Goal: Find specific page/section

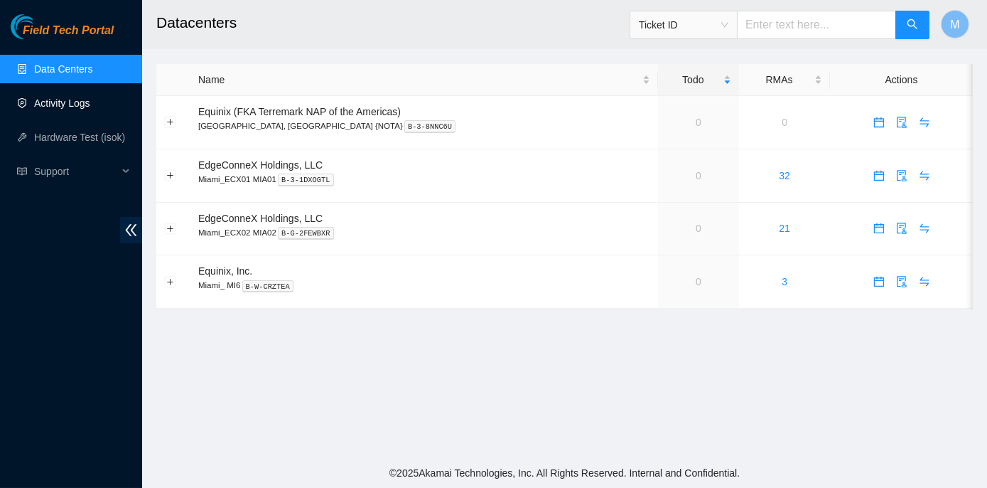
click at [74, 99] on link "Activity Logs" at bounding box center [62, 102] width 56 height 11
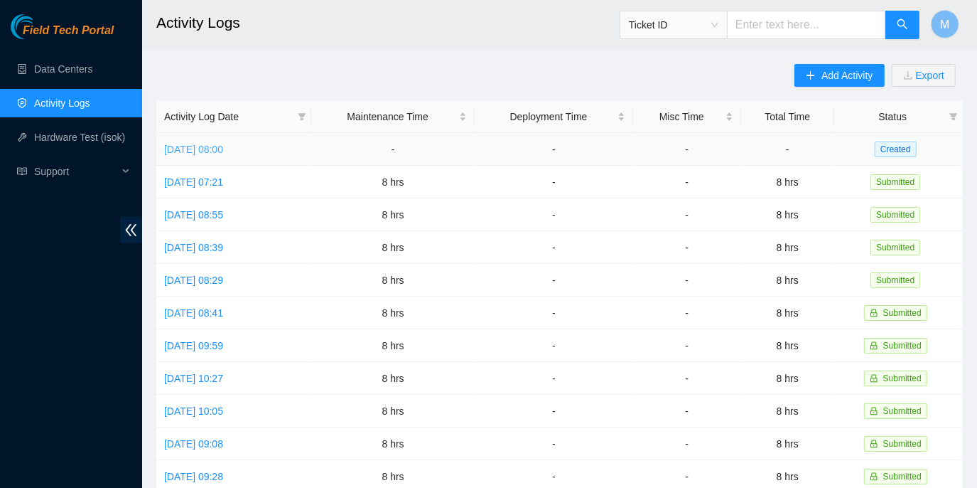
click at [223, 149] on link "Mon, 08 Sep 2025 08:00" at bounding box center [193, 149] width 59 height 11
